Goal: Obtain resource: Obtain resource

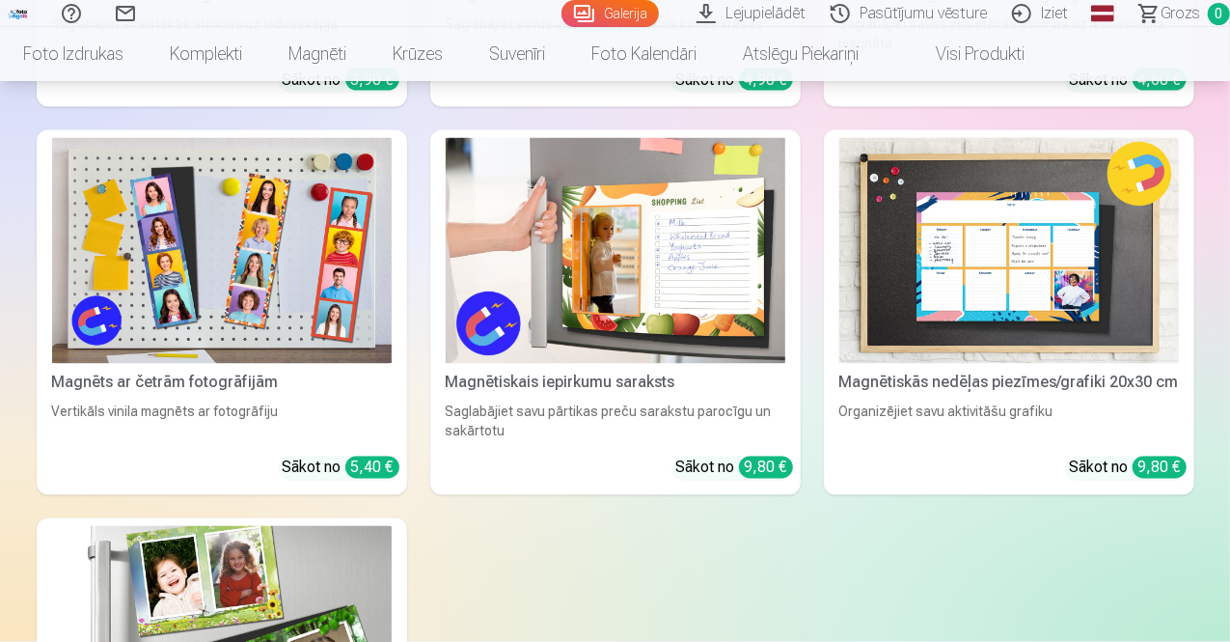
scroll to position [5018, 0]
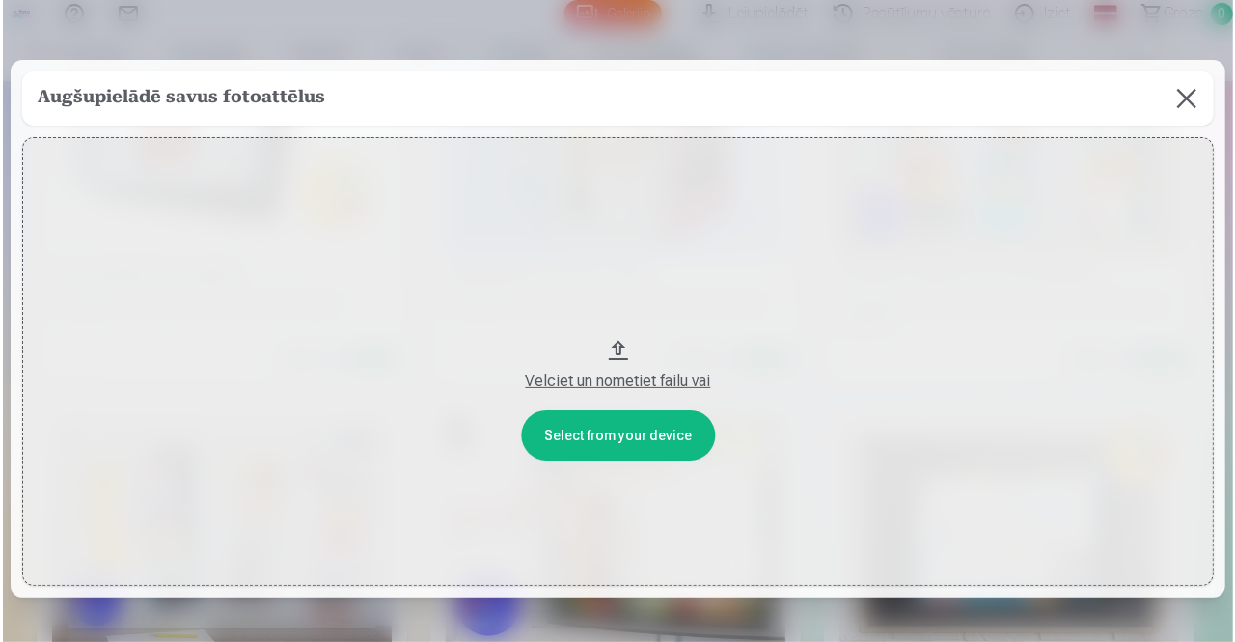
scroll to position [5036, 0]
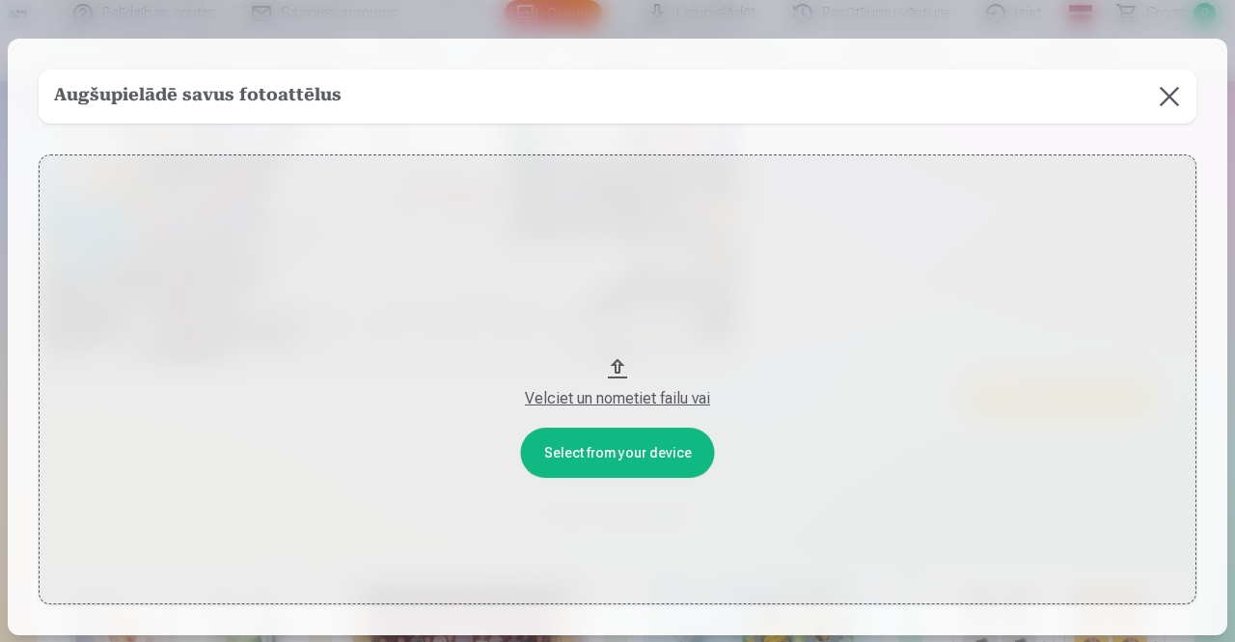
click at [620, 370] on button "Velciet un nometiet failu vai" at bounding box center [618, 379] width 1158 height 450
click at [628, 468] on button "Velciet un nometiet failu vai" at bounding box center [618, 379] width 1158 height 450
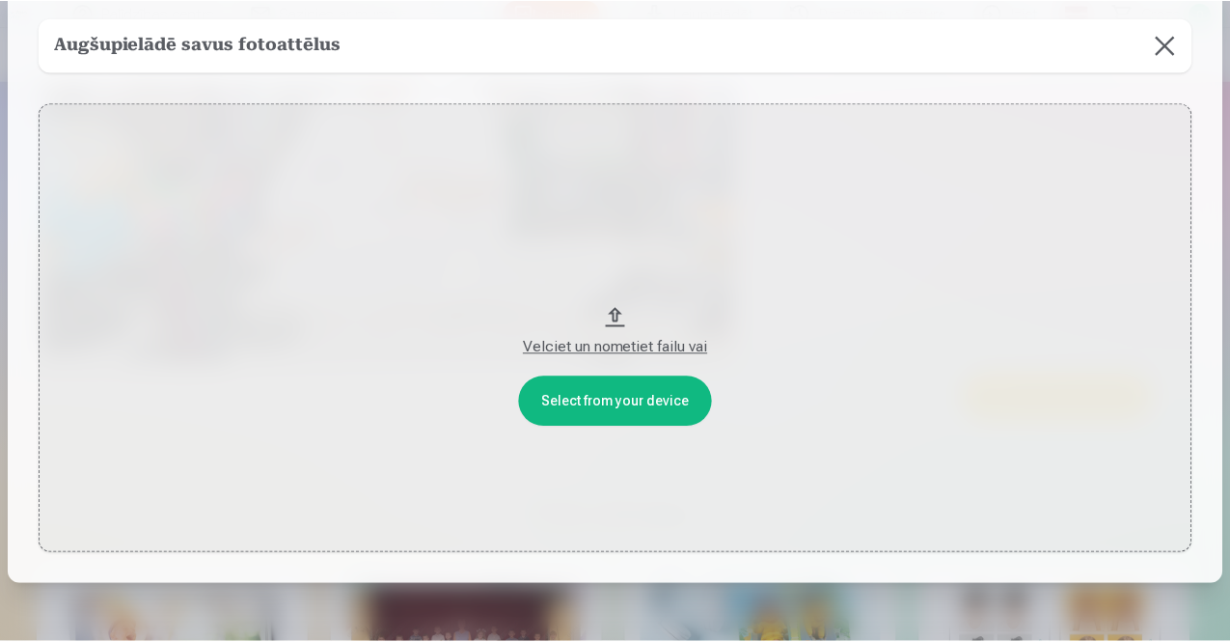
scroll to position [0, 0]
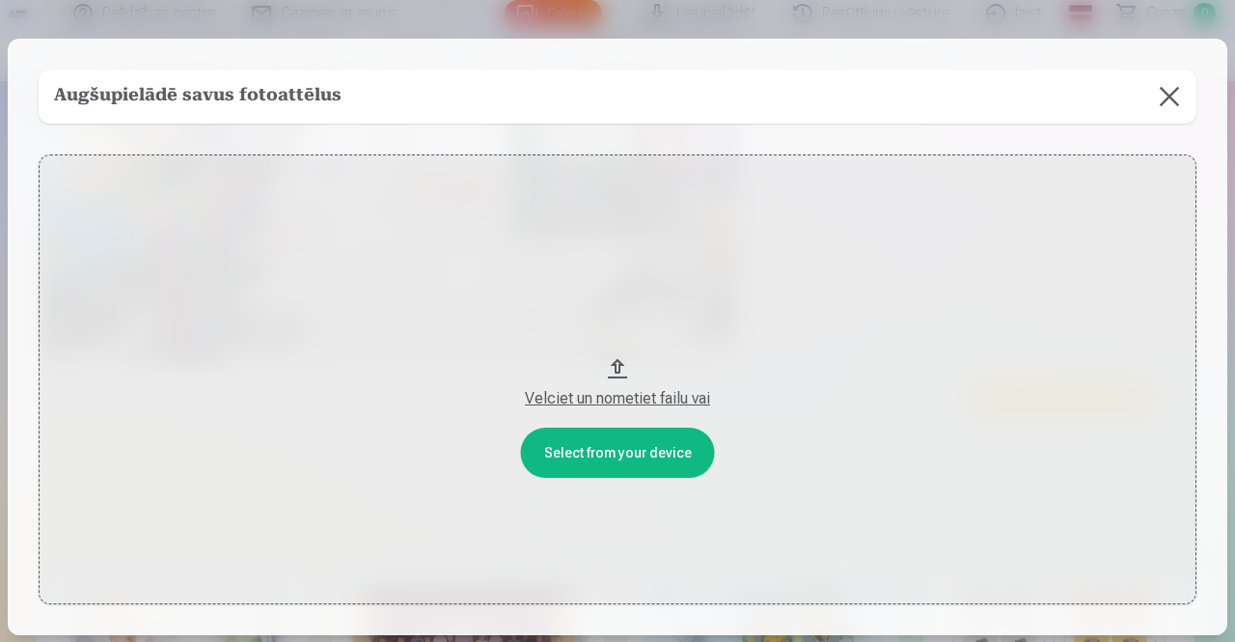
click at [1177, 92] on button at bounding box center [1170, 96] width 54 height 54
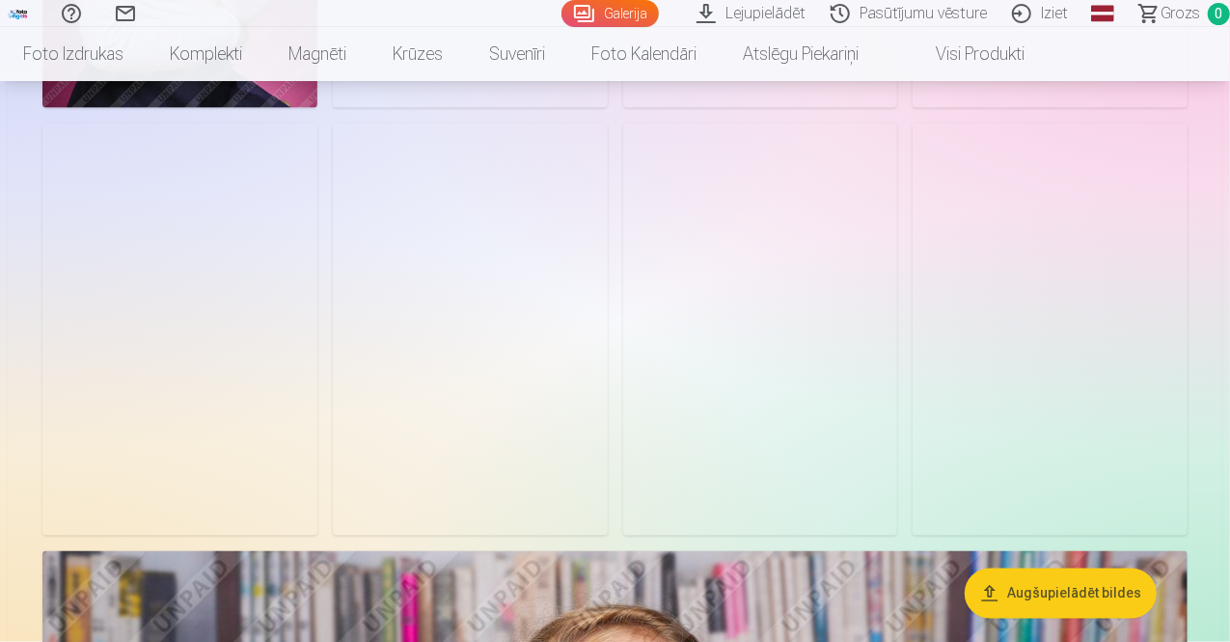
scroll to position [1447, 0]
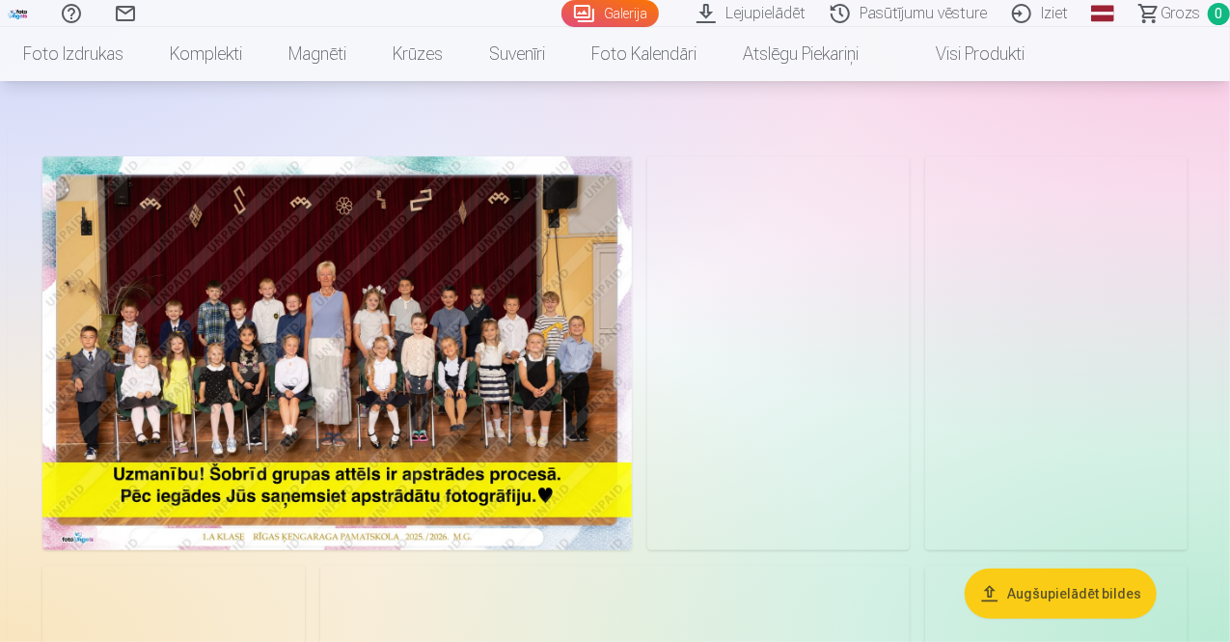
scroll to position [96, 0]
